Goal: Find specific page/section: Find specific page/section

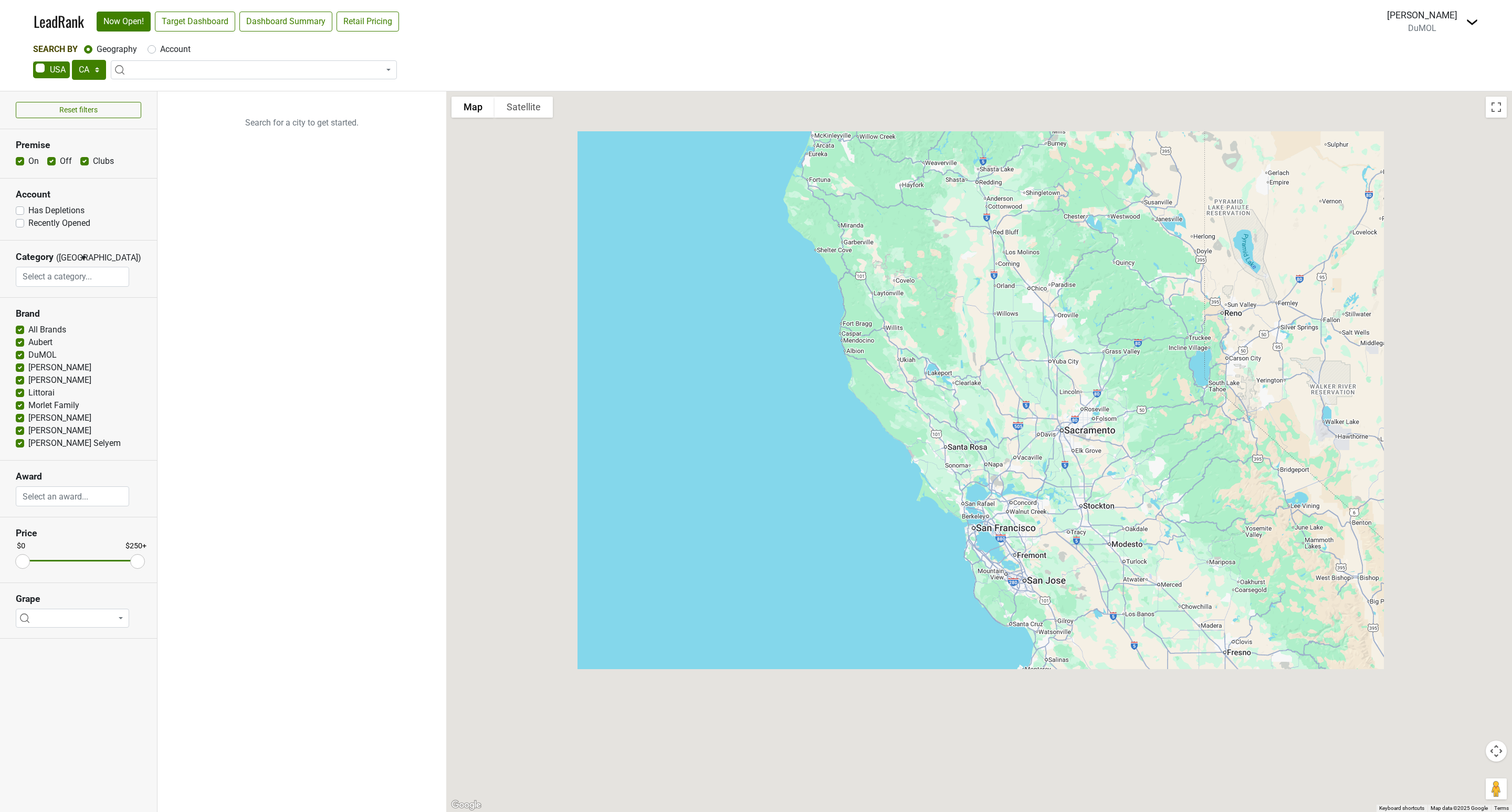
select select "CA"
select select
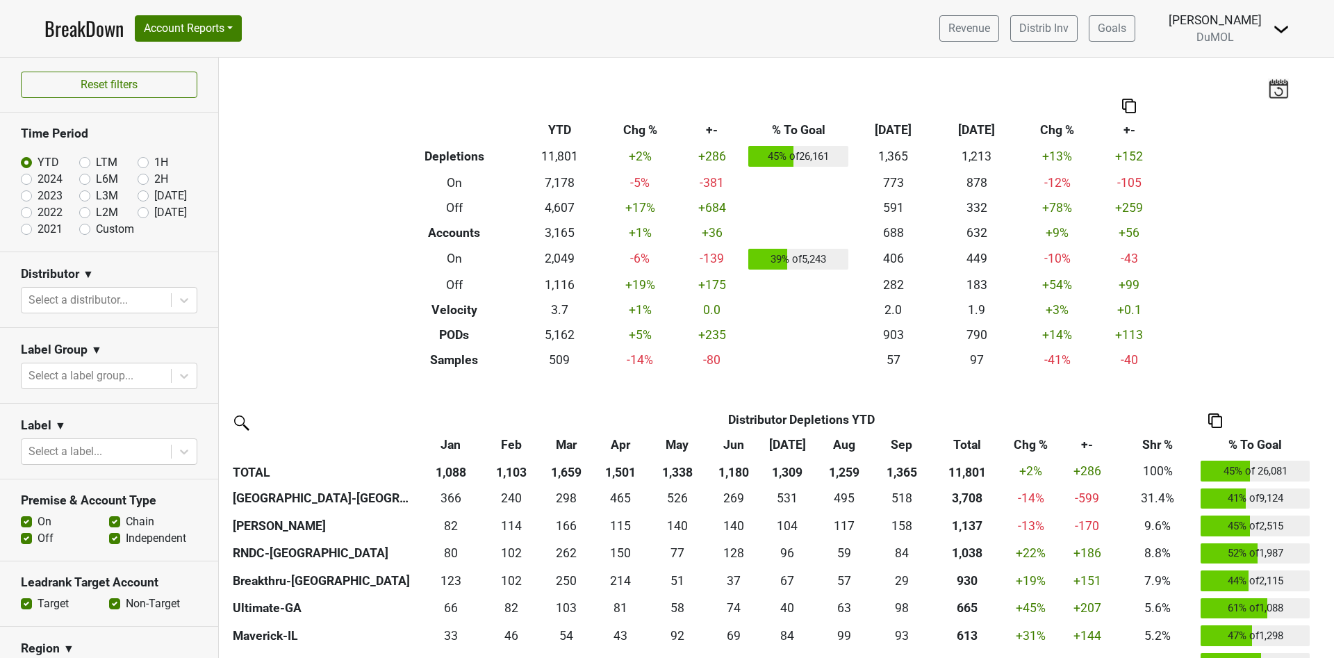
scroll to position [1042, 0]
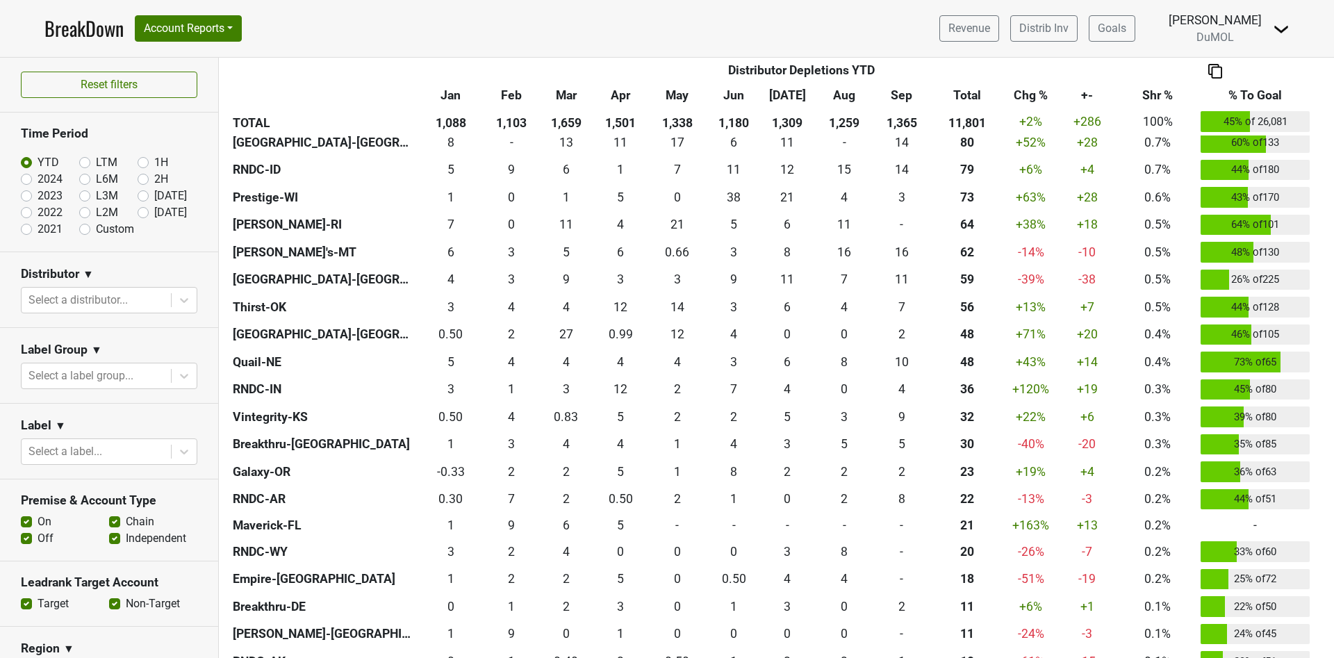
click at [71, 26] on link "BreakDown" at bounding box center [83, 28] width 79 height 29
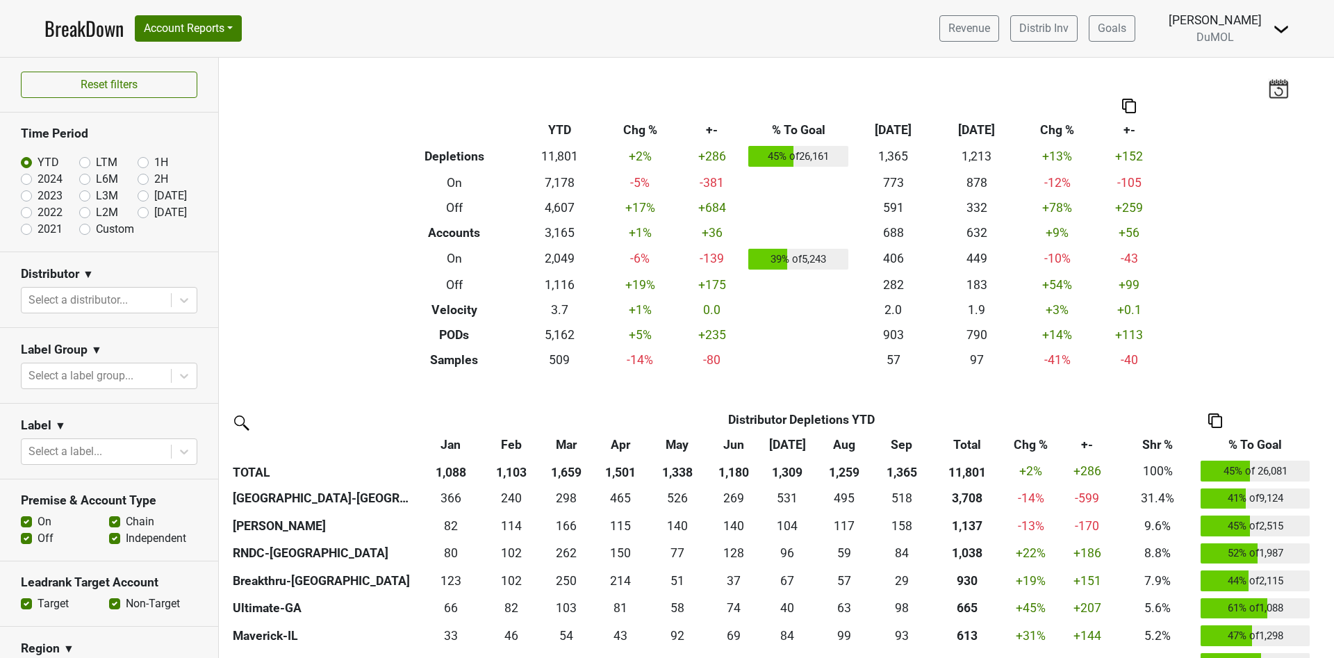
click at [449, 54] on nav "BreakDown Account Reports SuperRanker Map Award Progress Chain Compliance CRM N…" at bounding box center [666, 28] width 1267 height 57
